Goal: Check status: Check status

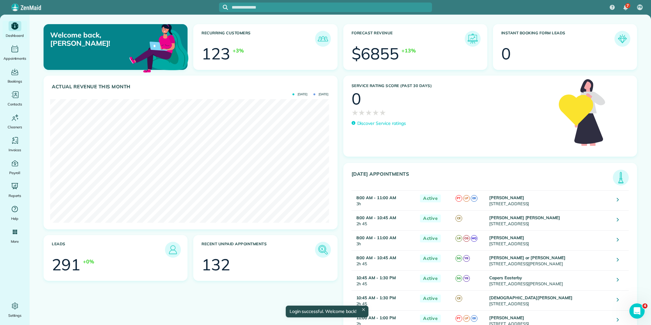
click at [617, 179] on img at bounding box center [621, 177] width 15 height 15
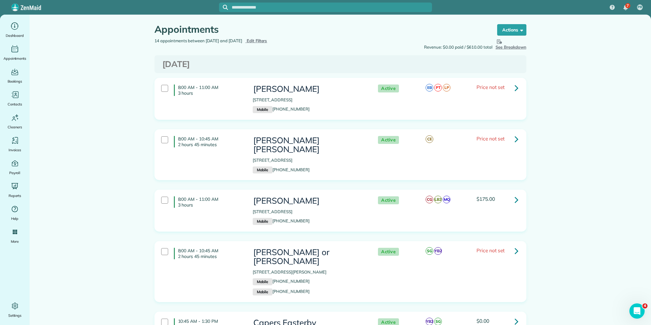
drag, startPoint x: 176, startPoint y: 86, endPoint x: 575, endPoint y: 288, distance: 447.5
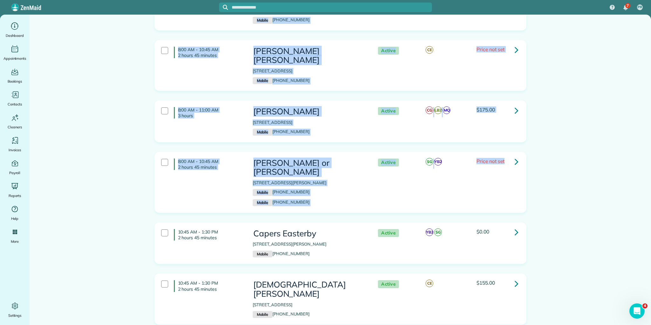
scroll to position [25, 0]
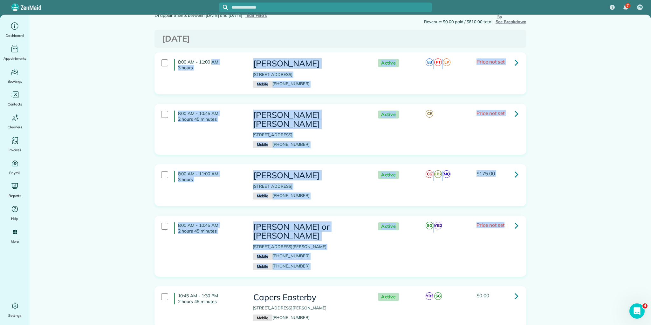
click at [150, 164] on div "8:00 AM - 11:00 AM 3 hours [PERSON_NAME] [STREET_ADDRESS] Mobile [PHONE_NUMBER]…" at bounding box center [341, 190] width 382 height 52
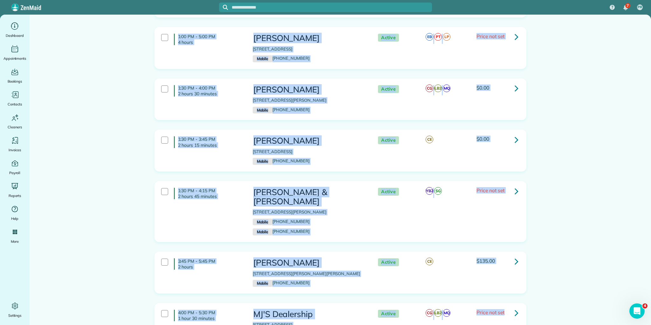
scroll to position [512, 0]
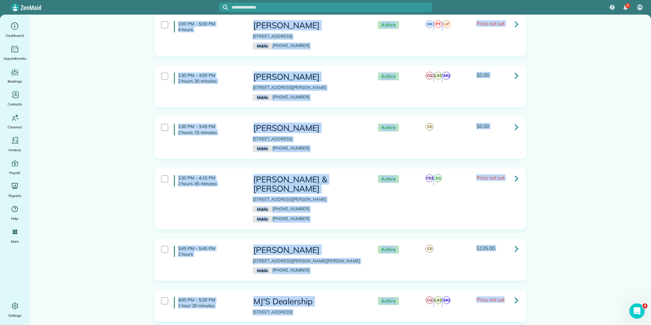
drag, startPoint x: 176, startPoint y: 60, endPoint x: 534, endPoint y: 317, distance: 440.3
copy div "8:00 AM - 11:00 AM 3 hours [PERSON_NAME] [STREET_ADDRESS] Mobile [PHONE_NUMBER]…"
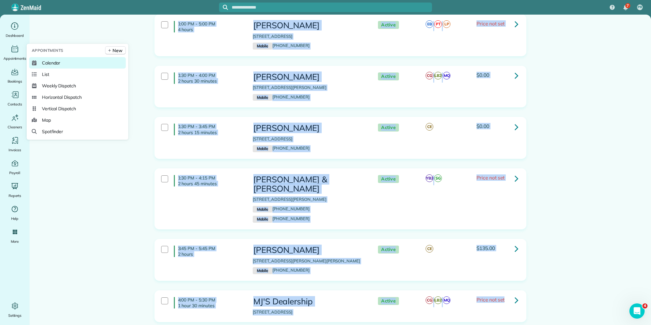
click at [54, 61] on span "Calendar" at bounding box center [51, 63] width 18 height 6
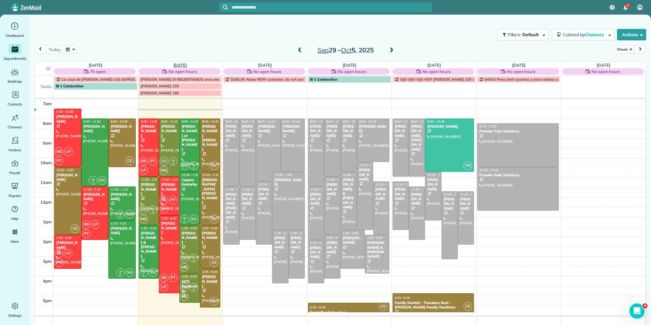
click at [181, 63] on link "[DATE]" at bounding box center [181, 65] width 14 height 5
